Goal: Task Accomplishment & Management: Complete application form

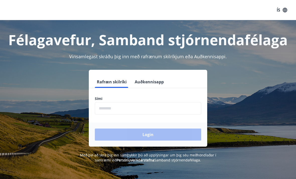
click at [139, 107] on input "phone" at bounding box center [148, 108] width 106 height 12
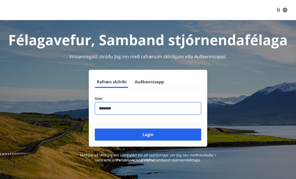
type input "********"
click at [148, 134] on button "Login" at bounding box center [148, 134] width 106 height 12
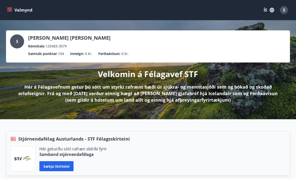
click at [11, 14] on button "Valmynd" at bounding box center [20, 10] width 28 height 9
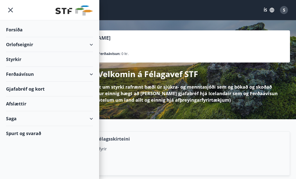
click at [20, 37] on div "Styrkir" at bounding box center [49, 29] width 87 height 15
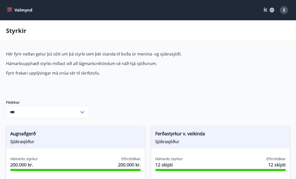
type input "***"
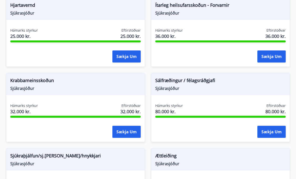
scroll to position [442, 0]
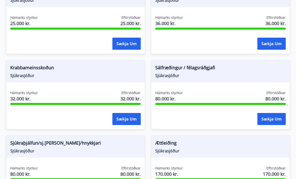
click at [270, 119] on button "Sækja um" at bounding box center [271, 119] width 28 height 12
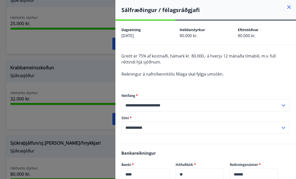
click at [277, 128] on input "**********" at bounding box center [200, 127] width 159 height 12
click at [142, 137] on li "354-8551581" at bounding box center [206, 138] width 168 height 9
type input "**********"
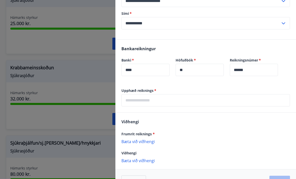
scroll to position [103, 0]
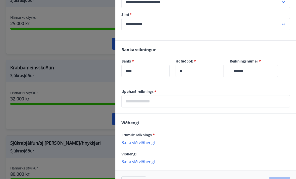
click at [257, 102] on input "text" at bounding box center [205, 101] width 169 height 12
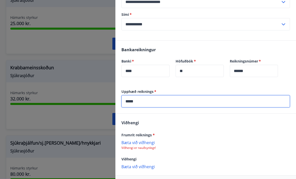
type input "*****"
click at [187, 117] on div "[PERSON_NAME] reiknings * [PERSON_NAME] við viðhengi Viðhengi er nauðsynlegt! V…" at bounding box center [205, 144] width 181 height 61
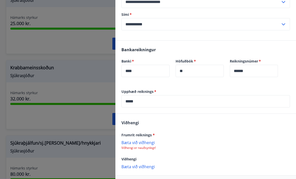
click at [145, 143] on p "Bæta við viðhengi" at bounding box center [205, 142] width 169 height 5
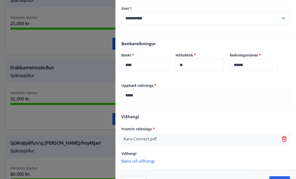
scroll to position [109, 0]
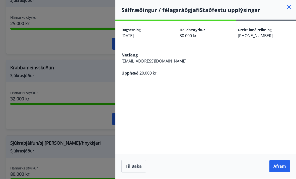
scroll to position [0, 0]
click at [282, 172] on button "Áfram" at bounding box center [279, 166] width 21 height 12
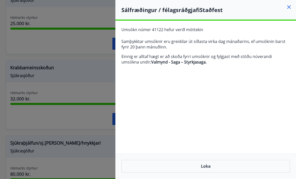
click at [288, 8] on icon at bounding box center [289, 7] width 6 height 6
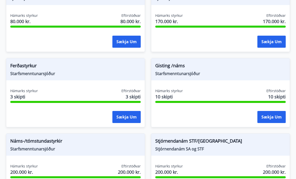
scroll to position [595, 0]
click at [267, 122] on button "Sækja um" at bounding box center [271, 117] width 28 height 12
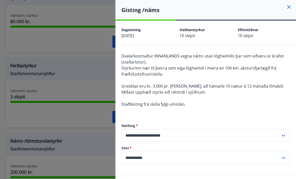
scroll to position [0, 0]
click at [288, 6] on icon at bounding box center [289, 7] width 4 height 4
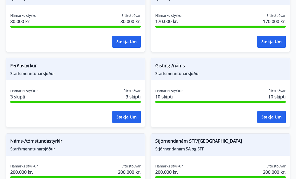
click at [127, 119] on button "Sækja um" at bounding box center [126, 117] width 28 height 12
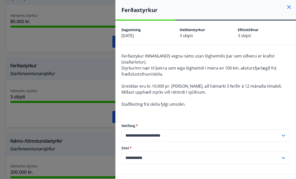
click at [288, 8] on icon at bounding box center [289, 7] width 4 height 4
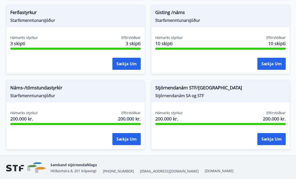
scroll to position [651, 0]
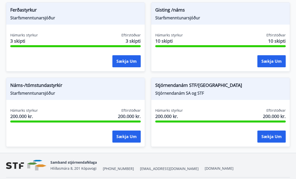
click at [125, 138] on button "Sækja um" at bounding box center [126, 136] width 28 height 12
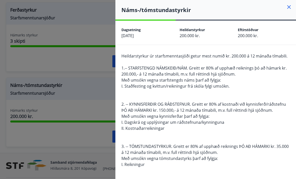
scroll to position [0, 0]
click at [287, 8] on icon at bounding box center [289, 7] width 6 height 6
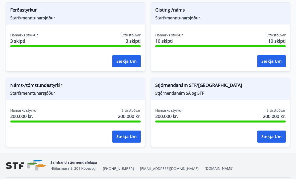
scroll to position [667, 0]
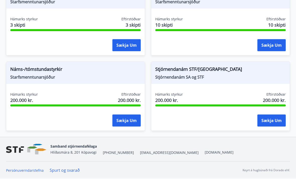
click at [124, 122] on button "Sækja um" at bounding box center [126, 120] width 28 height 12
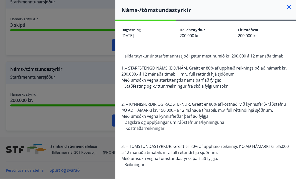
click at [93, 137] on div at bounding box center [148, 89] width 296 height 179
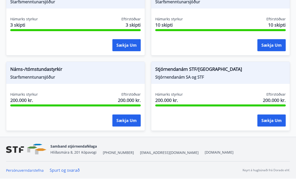
click at [270, 121] on button "Sækja um" at bounding box center [271, 120] width 28 height 12
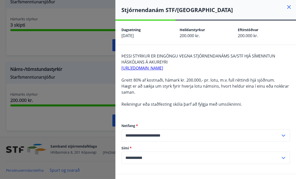
click at [84, 126] on div at bounding box center [148, 89] width 296 height 179
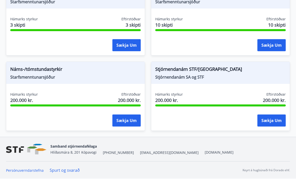
click at [127, 119] on button "Sækja um" at bounding box center [126, 120] width 28 height 12
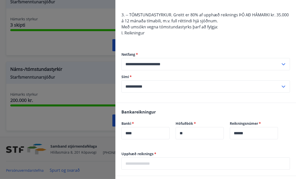
scroll to position [132, 0]
click at [280, 85] on input "**********" at bounding box center [200, 86] width 159 height 12
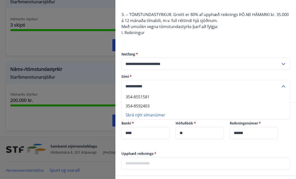
click at [283, 87] on icon at bounding box center [283, 86] width 6 height 6
click at [284, 88] on icon at bounding box center [283, 86] width 6 height 6
click at [144, 98] on li "354-8551581" at bounding box center [206, 96] width 168 height 9
type input "**********"
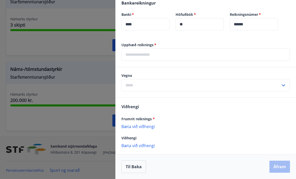
scroll to position [240, 0]
click at [243, 55] on input "text" at bounding box center [205, 54] width 169 height 12
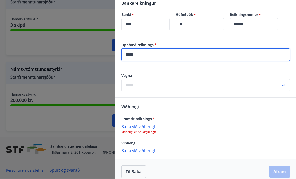
type input "*****"
click at [198, 86] on input "text" at bounding box center [200, 85] width 159 height 12
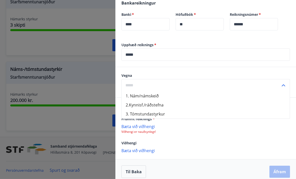
click at [152, 98] on li "1. Nám/námskeið" at bounding box center [206, 95] width 168 height 9
type input "**********"
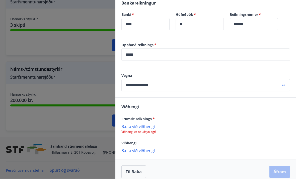
click at [141, 127] on p "Bæta við viðhengi" at bounding box center [205, 126] width 169 height 5
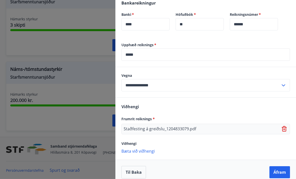
click at [280, 174] on button "Áfram" at bounding box center [279, 172] width 21 height 12
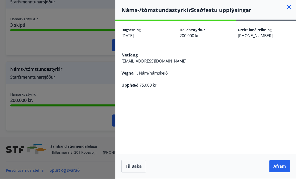
click at [279, 168] on button "Áfram" at bounding box center [279, 166] width 21 height 12
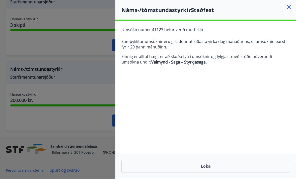
click at [273, 165] on button "Loka" at bounding box center [205, 166] width 169 height 13
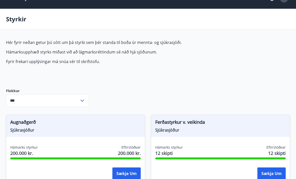
scroll to position [0, 0]
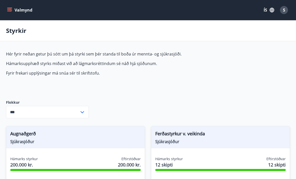
click at [285, 11] on span "S" at bounding box center [284, 10] width 2 height 6
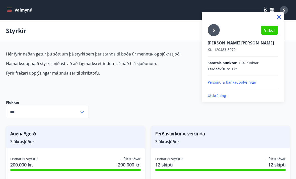
click at [222, 98] on p "Útskráning" at bounding box center [243, 95] width 70 height 5
